Goal: Transaction & Acquisition: Book appointment/travel/reservation

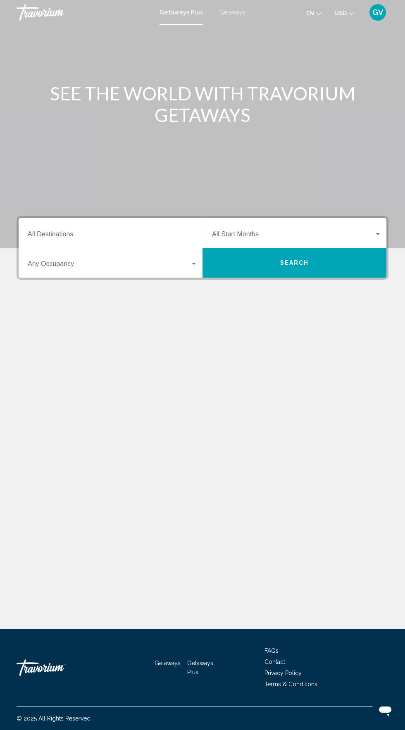
click at [251, 16] on div "Getaways Plus Getaways en English Español Français Italiano Português русский U…" at bounding box center [202, 12] width 405 height 17
click at [229, 17] on div "Getaways Plus Getaways en English Español Français Italiano Português русский U…" at bounding box center [202, 12] width 405 height 17
click at [240, 16] on div "Getaways Plus Getaways en English Español Français Italiano Português русский U…" at bounding box center [202, 12] width 405 height 17
click at [243, 26] on div "Main content" at bounding box center [202, 124] width 405 height 248
click at [174, 25] on div "Main content" at bounding box center [202, 124] width 405 height 248
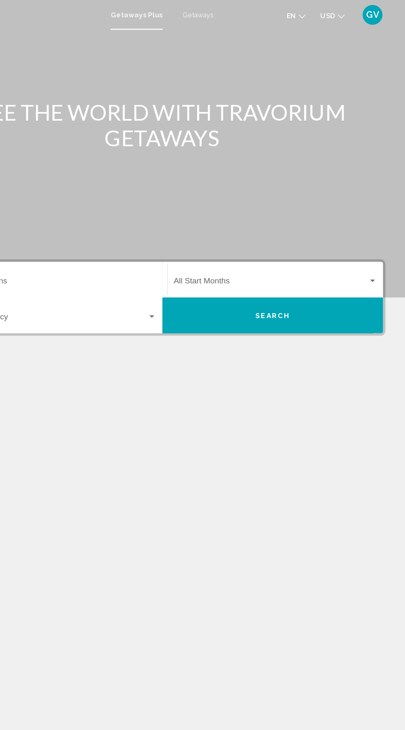
click at [233, 30] on div "Main content" at bounding box center [202, 124] width 405 height 248
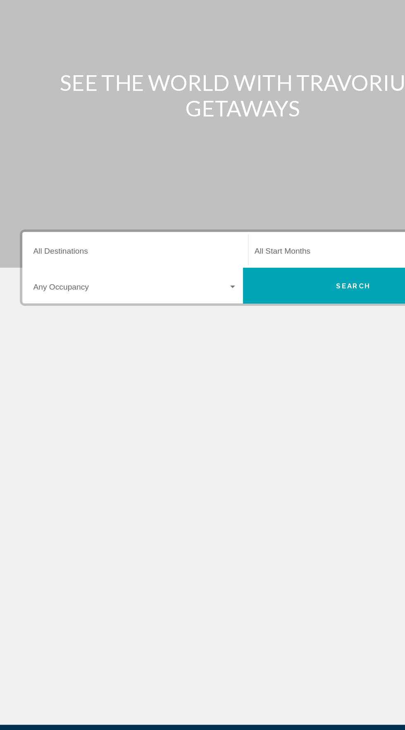
click at [52, 235] on input "Destination All Destinations" at bounding box center [113, 235] width 170 height 7
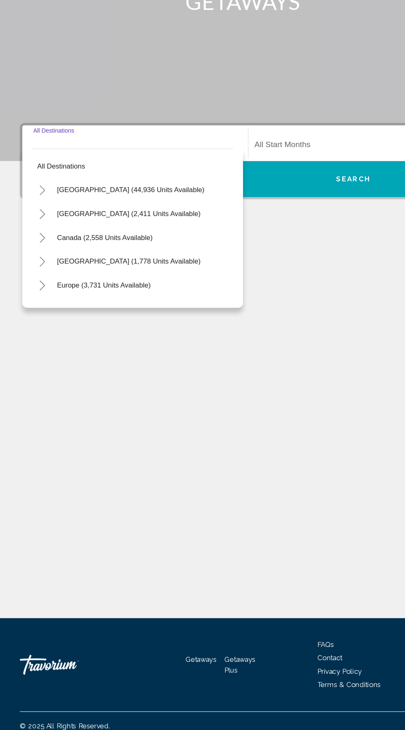
scroll to position [59, 0]
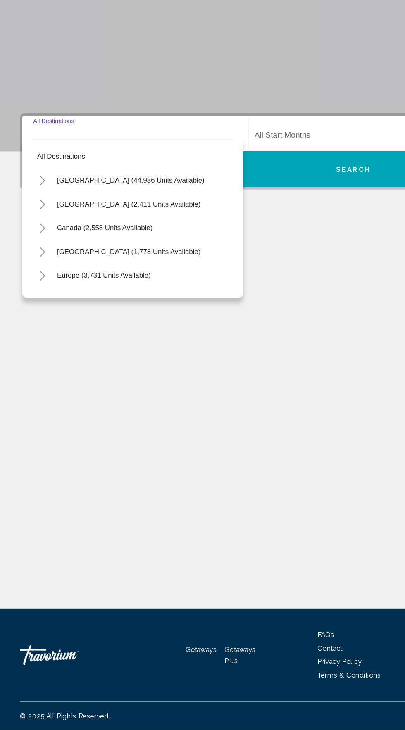
click at [177, 127] on div "Main content" at bounding box center [202, 124] width 405 height 248
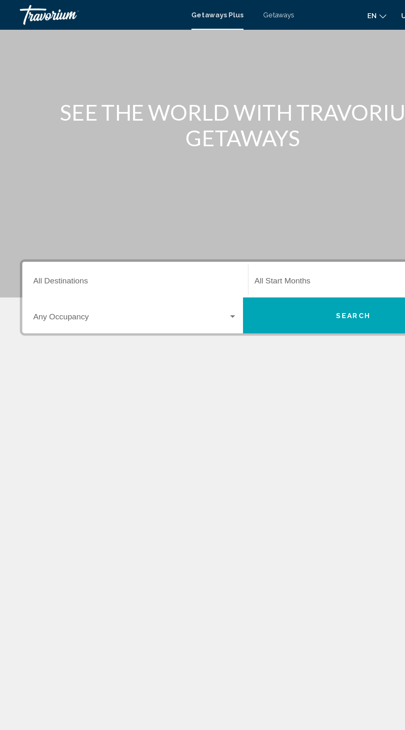
scroll to position [0, 0]
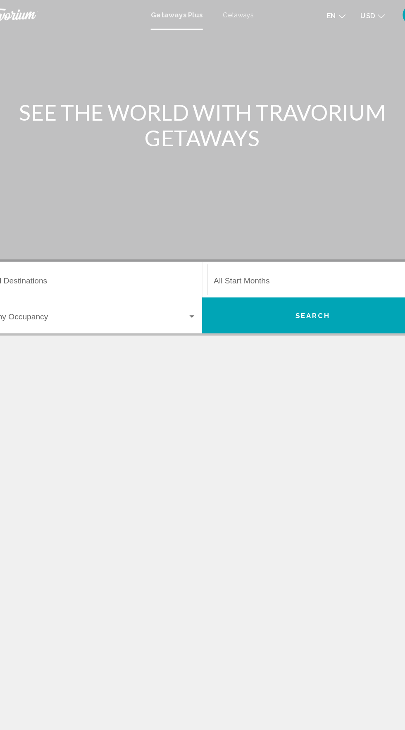
click at [232, 17] on div "Getaways Plus Getaways en English Español Français Italiano Português русский U…" at bounding box center [202, 12] width 405 height 17
click at [222, 14] on span "Getaways" at bounding box center [232, 12] width 26 height 7
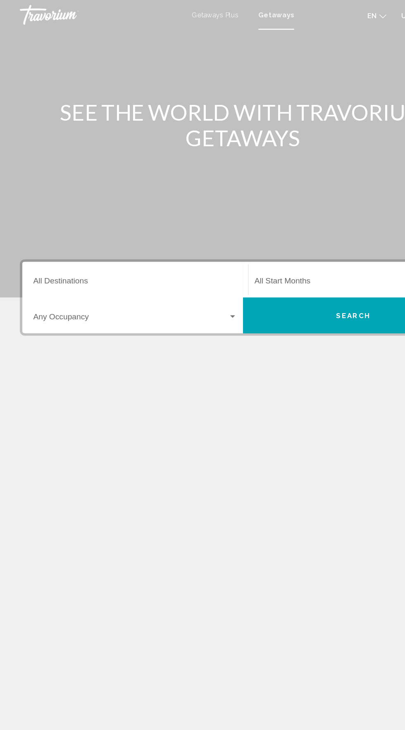
click at [69, 234] on input "Destination All Destinations" at bounding box center [113, 235] width 170 height 7
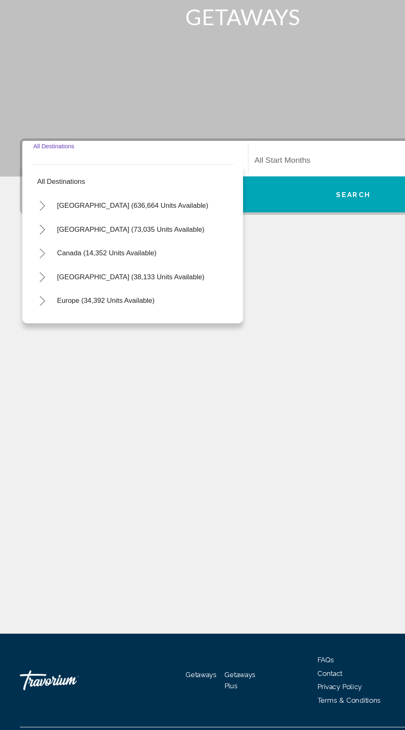
scroll to position [59, 0]
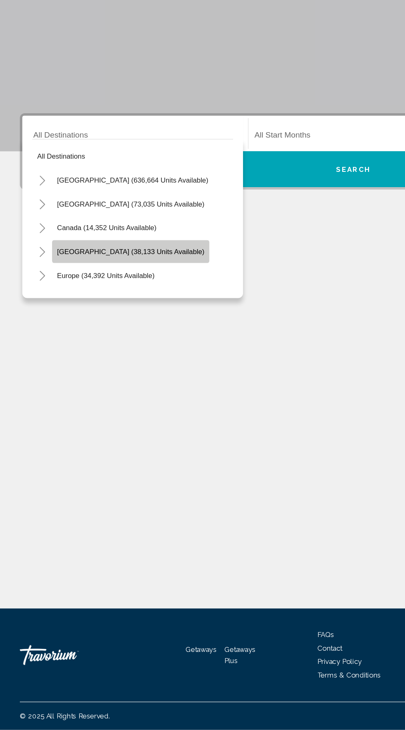
click at [120, 328] on span "[GEOGRAPHIC_DATA] (38,133 units available)" at bounding box center [108, 331] width 123 height 7
type input "**********"
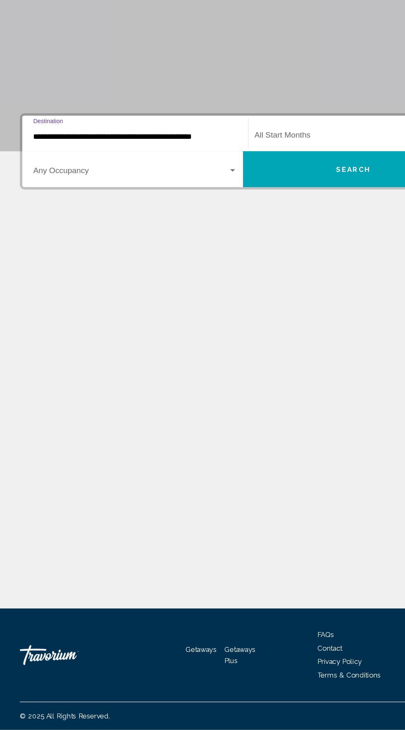
click at [247, 220] on div "Start Month All Start Months" at bounding box center [296, 233] width 169 height 26
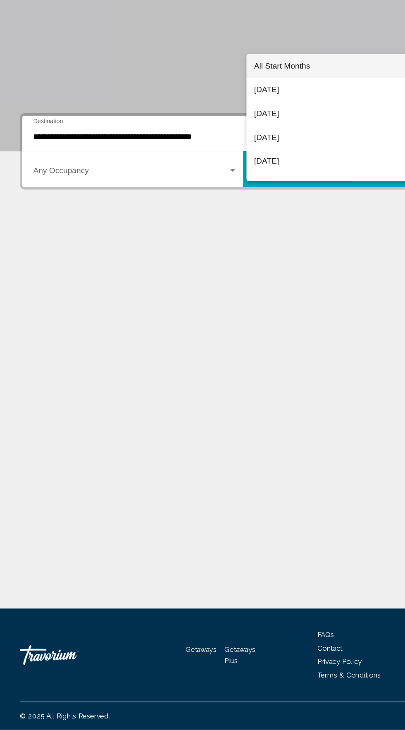
click at [149, 338] on div at bounding box center [202, 365] width 405 height 730
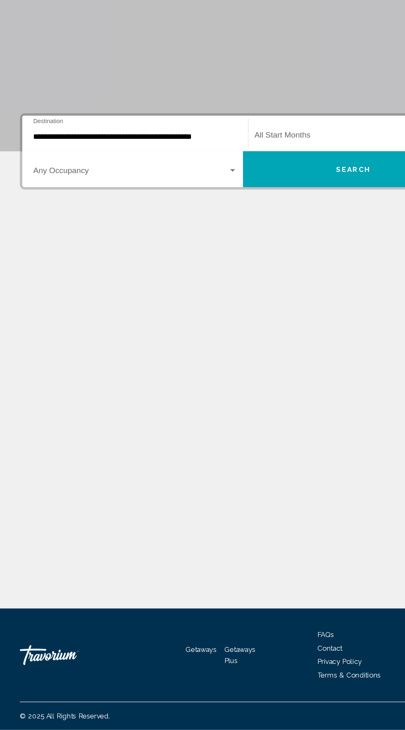
click at [251, 232] on span "Search widget" at bounding box center [293, 235] width 162 height 7
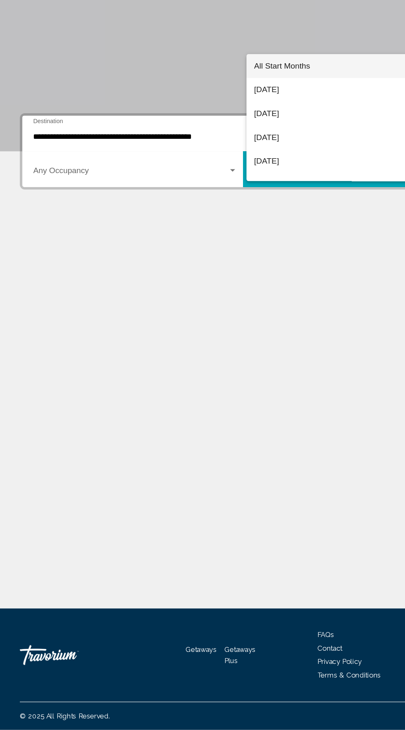
click at [235, 446] on div at bounding box center [202, 365] width 405 height 730
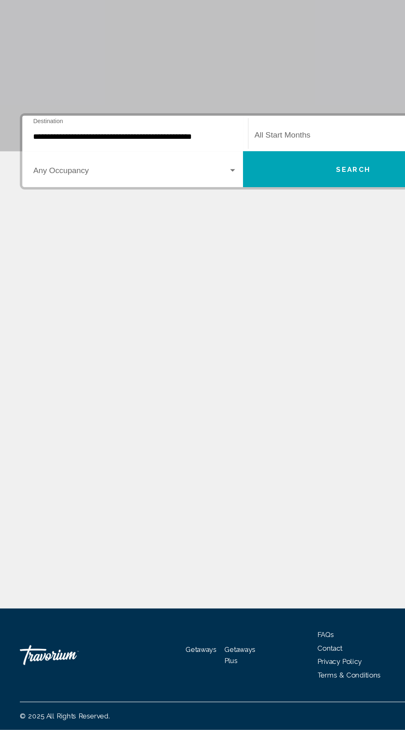
click at [235, 232] on span "Search widget" at bounding box center [293, 235] width 162 height 7
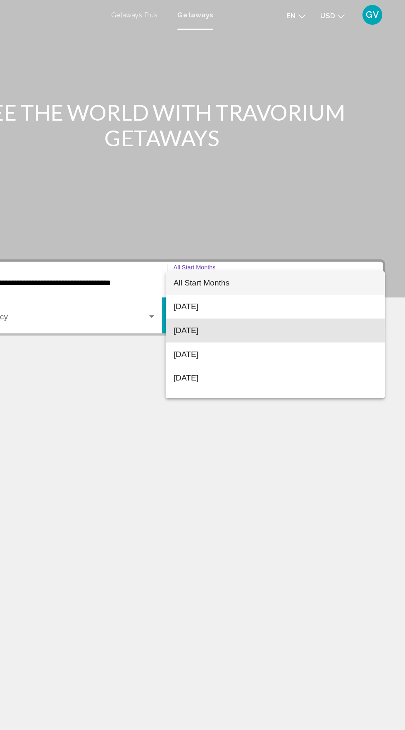
scroll to position [0, 0]
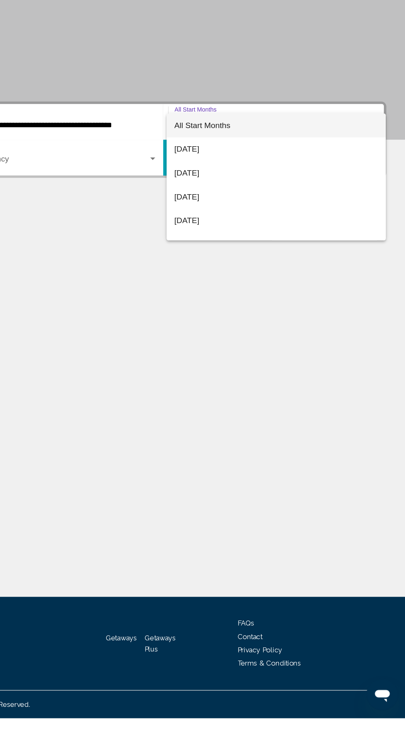
click at [354, 172] on div at bounding box center [202, 365] width 405 height 730
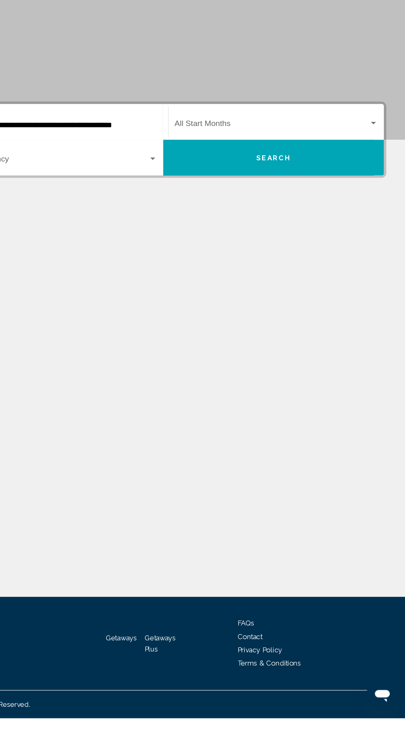
click at [302, 545] on div "**********" at bounding box center [202, 327] width 405 height 604
click at [310, 573] on div "**********" at bounding box center [202, 327] width 405 height 604
click at [380, 233] on div "Search widget" at bounding box center [377, 234] width 7 height 7
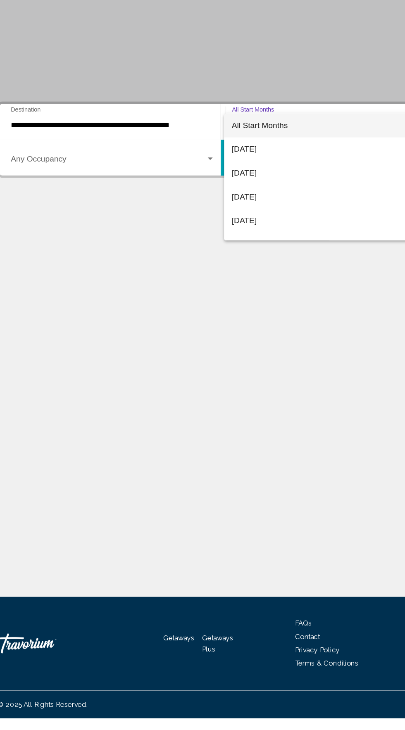
click at [306, 166] on div at bounding box center [202, 365] width 405 height 730
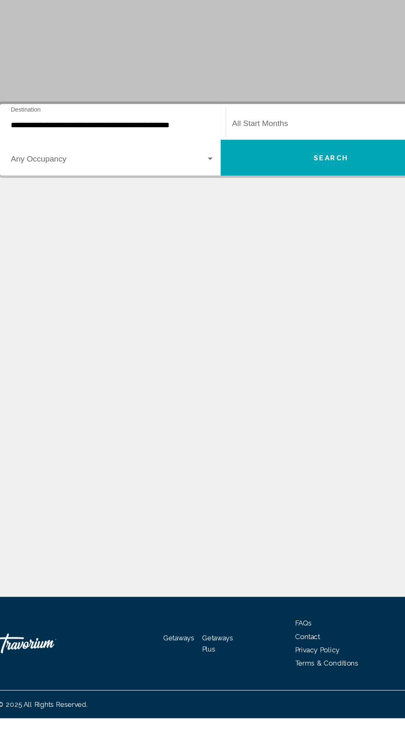
click at [246, 554] on div "**********" at bounding box center [202, 327] width 405 height 604
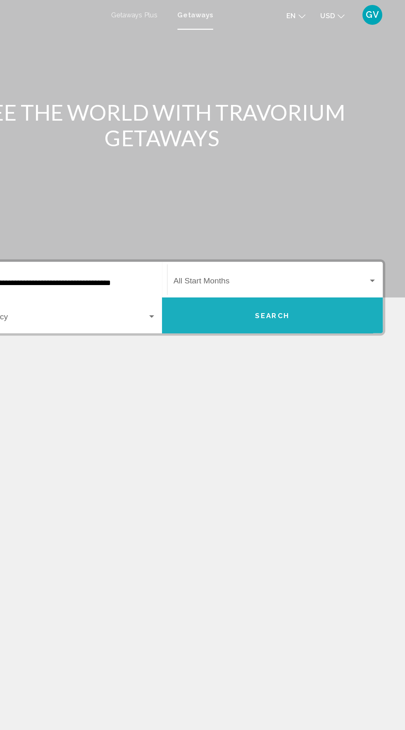
click at [225, 258] on button "Search" at bounding box center [294, 263] width 184 height 30
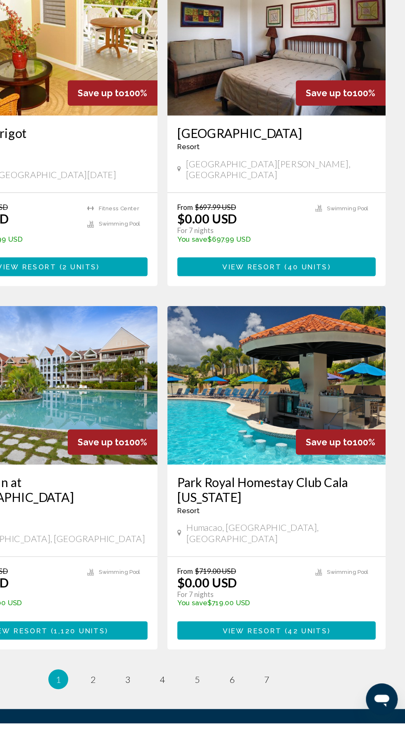
scroll to position [1167, 0]
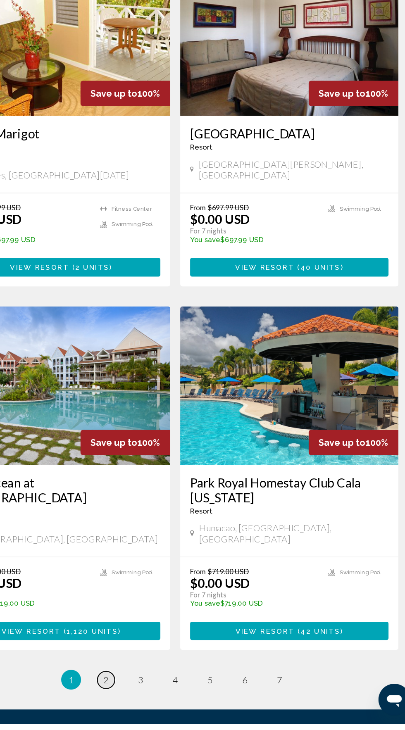
click at [144, 689] on span "2" at bounding box center [144, 693] width 4 height 9
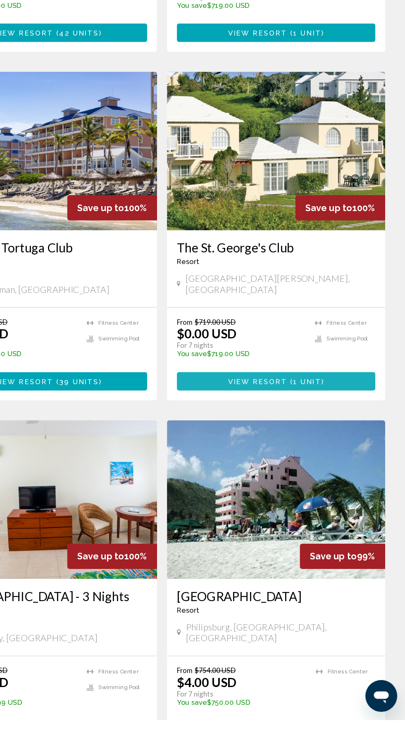
scroll to position [787, 0]
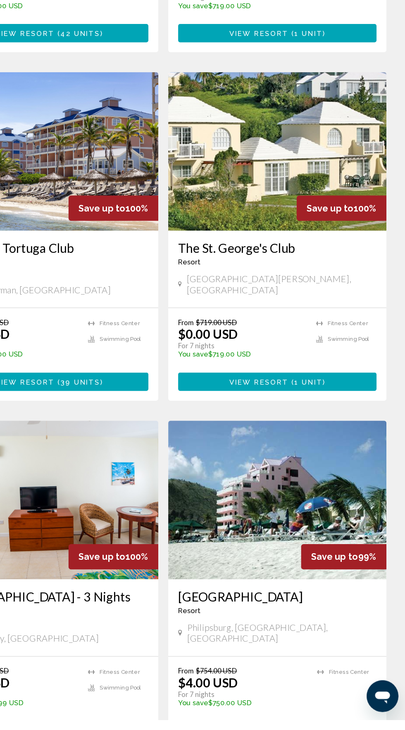
click at [316, 729] on span "18 units" at bounding box center [323, 739] width 33 height 7
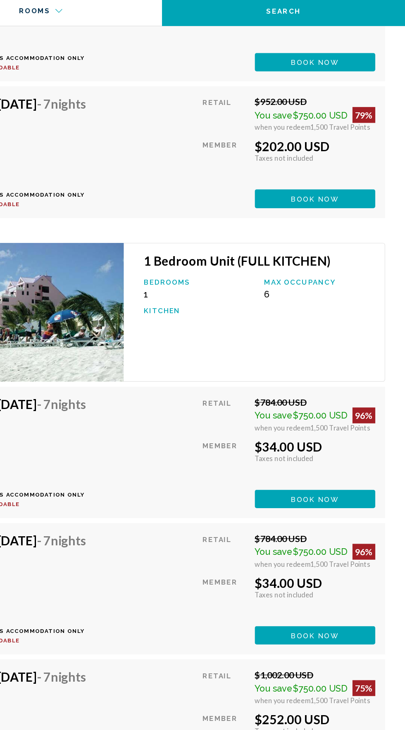
scroll to position [2415, 0]
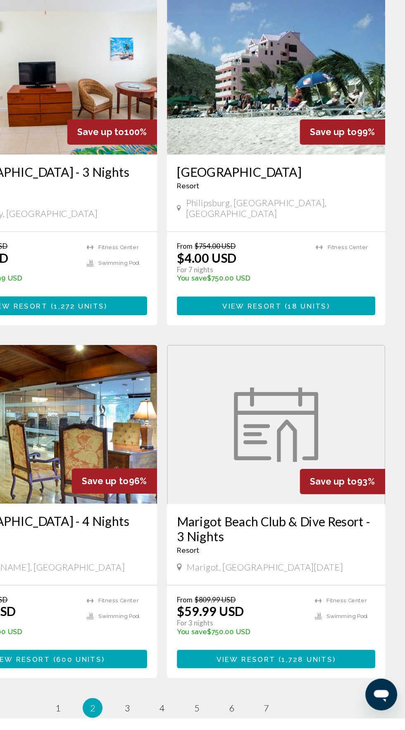
scroll to position [1180, 0]
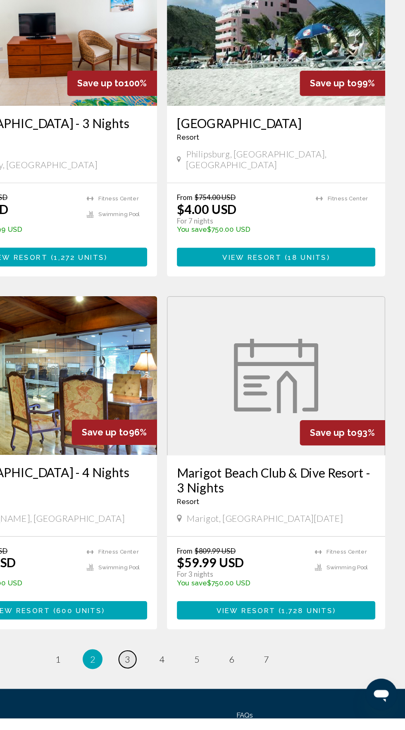
click at [178, 674] on link "page 3" at bounding box center [173, 681] width 14 height 14
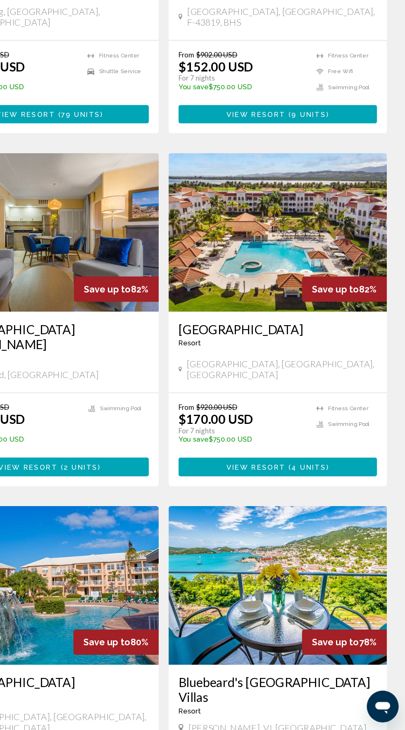
scroll to position [1167, 0]
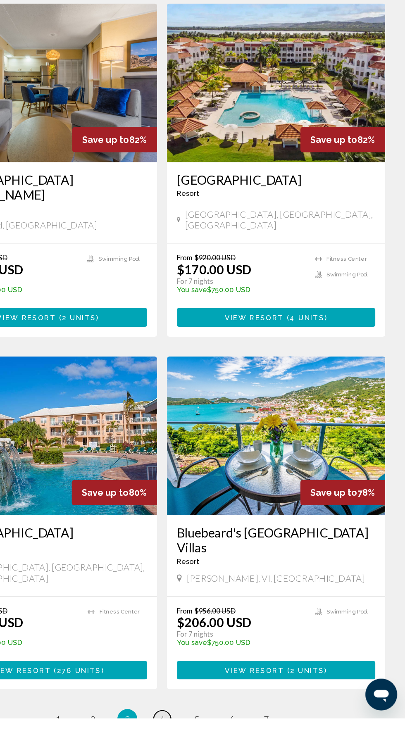
click at [202, 726] on span "4" at bounding box center [202, 730] width 4 height 9
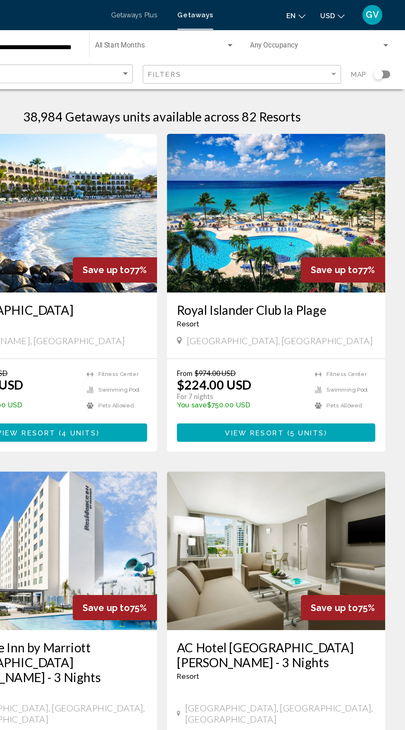
click at [311, 367] on button "View Resort ( 5 units )" at bounding box center [297, 360] width 165 height 15
